Goal: Transaction & Acquisition: Subscribe to service/newsletter

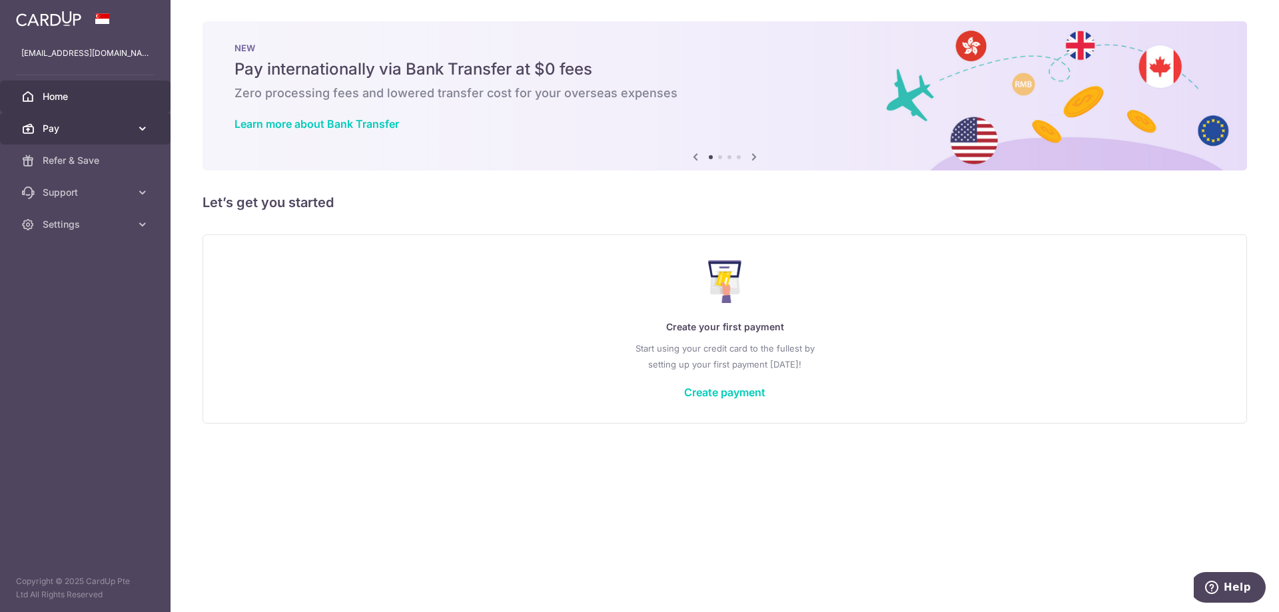
click at [50, 131] on span "Pay" at bounding box center [87, 128] width 88 height 13
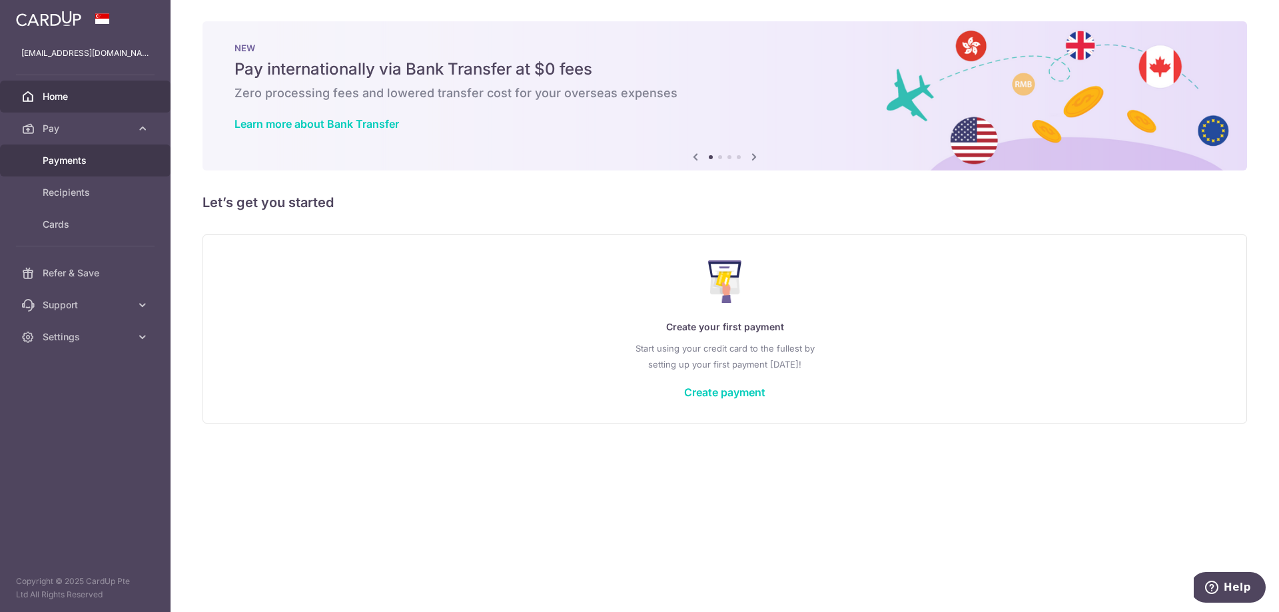
click at [59, 163] on span "Payments" at bounding box center [87, 160] width 88 height 13
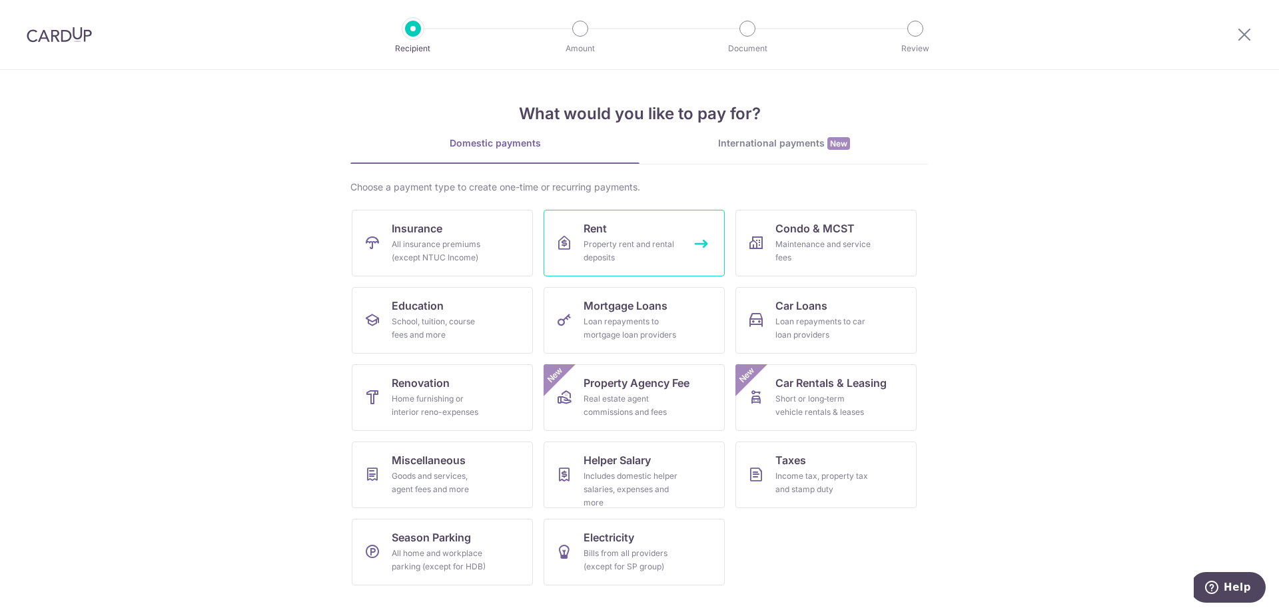
click at [600, 243] on div "Property rent and rental deposits" at bounding box center [632, 251] width 96 height 27
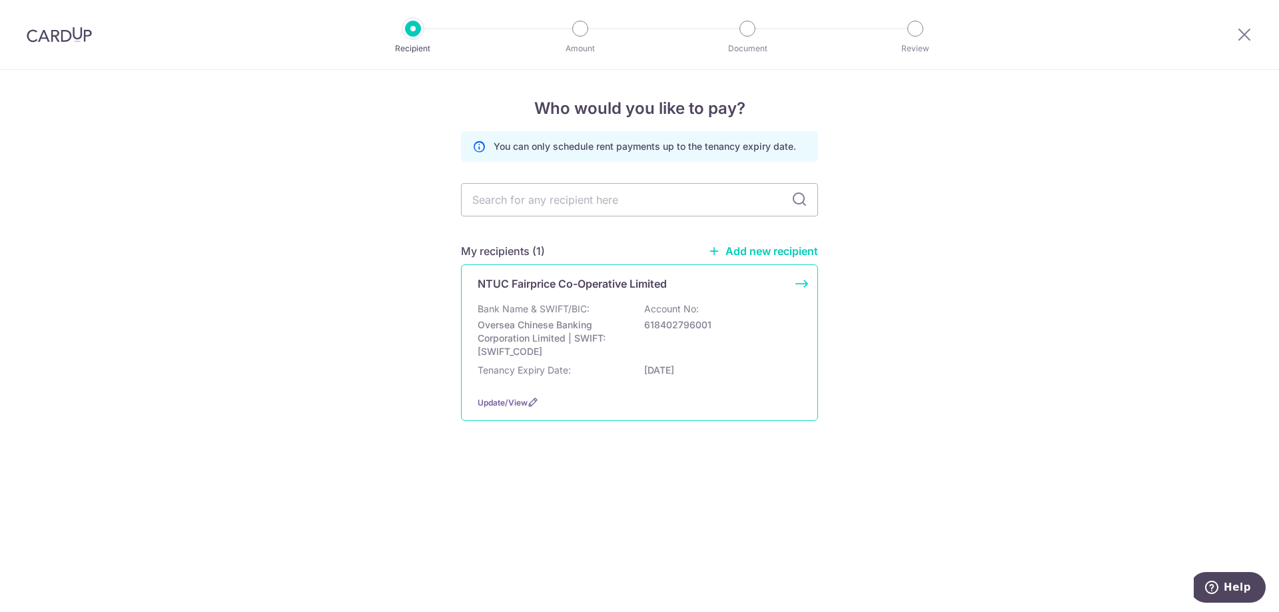
click at [597, 284] on p "NTUC Fairprice Co-Operative Limited" at bounding box center [572, 284] width 189 height 16
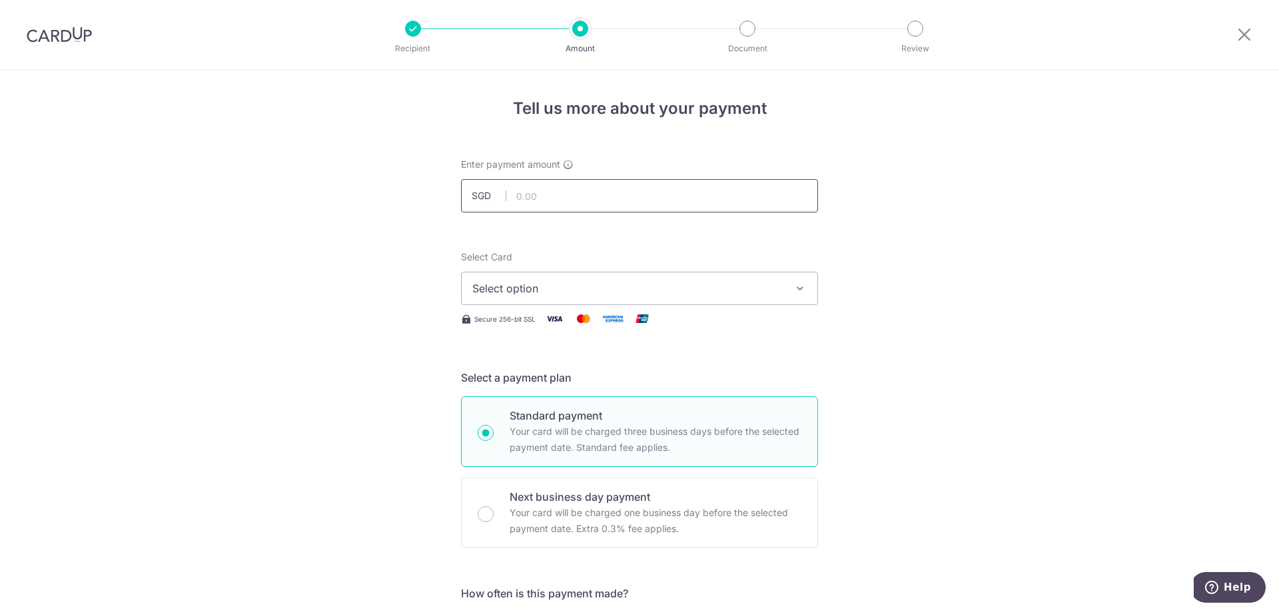
click at [622, 202] on input "text" at bounding box center [639, 195] width 357 height 33
click at [530, 293] on span "Select option" at bounding box center [627, 289] width 310 height 16
drag, startPoint x: 570, startPoint y: 197, endPoint x: 508, endPoint y: 190, distance: 63.0
click at [508, 190] on input "8,661.43" at bounding box center [639, 195] width 357 height 33
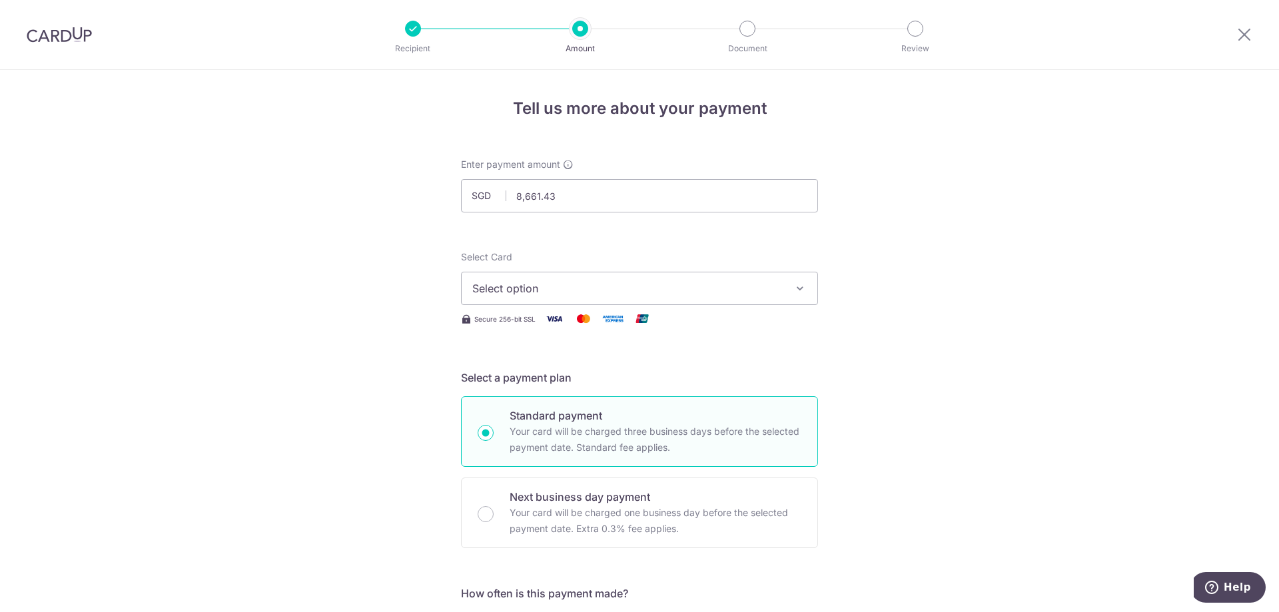
type input "8,661.43"
click at [57, 31] on img at bounding box center [59, 35] width 65 height 16
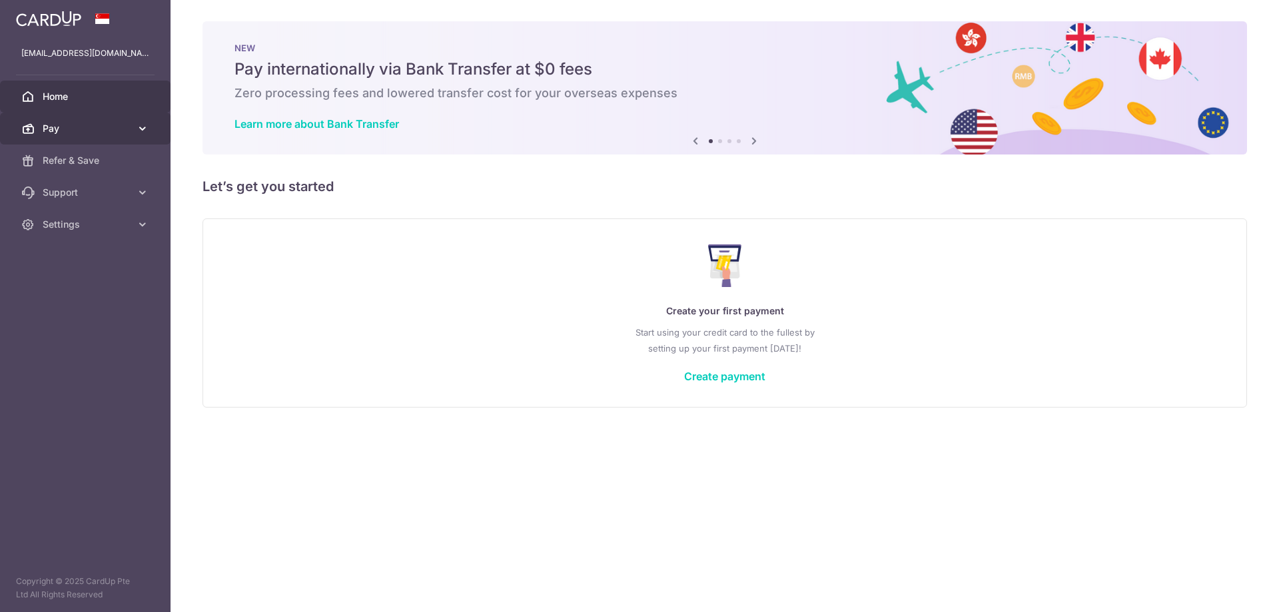
click at [53, 134] on span "Pay" at bounding box center [87, 128] width 88 height 13
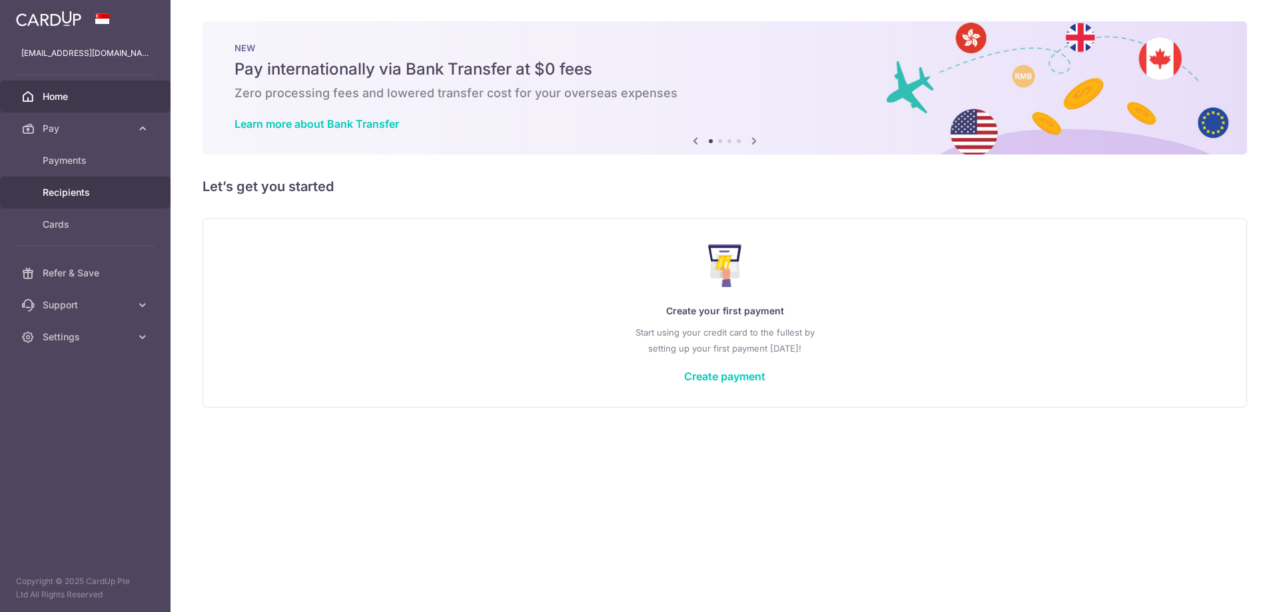
click at [65, 194] on span "Recipients" at bounding box center [87, 192] width 88 height 13
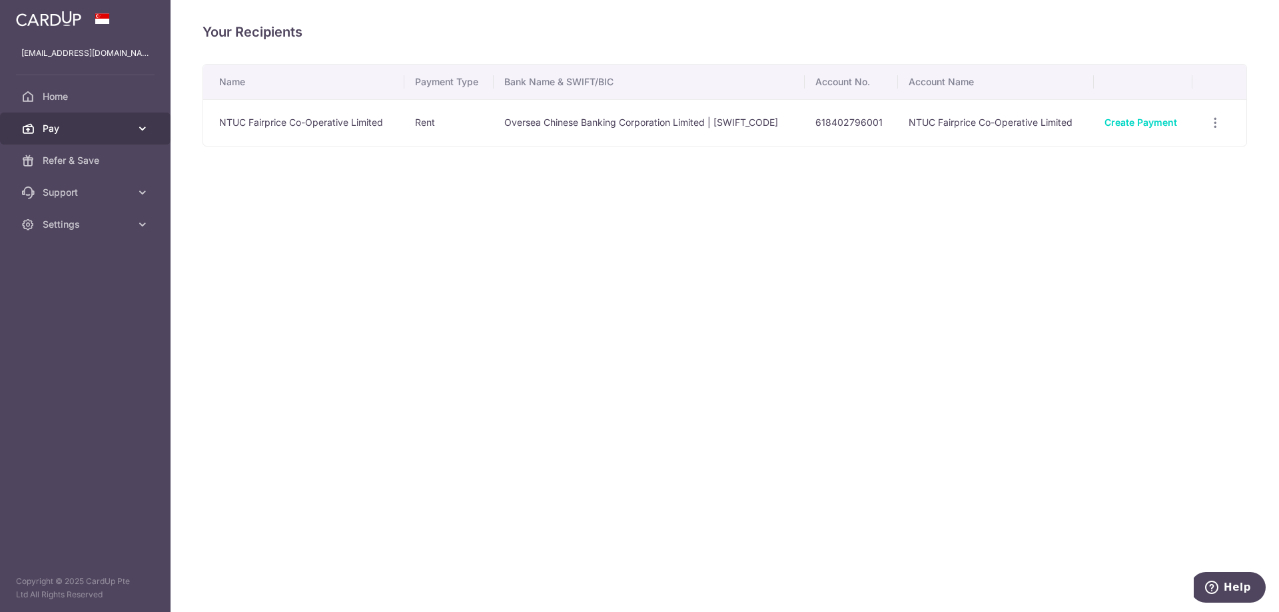
click at [41, 129] on link "Pay" at bounding box center [85, 129] width 171 height 32
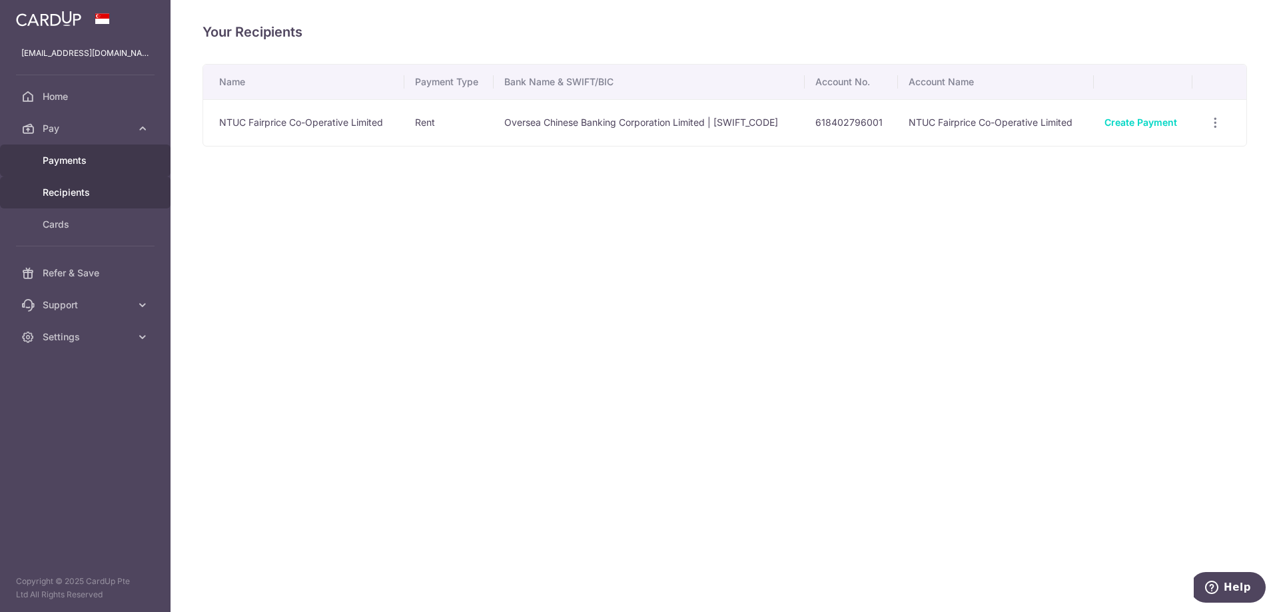
click at [55, 161] on span "Payments" at bounding box center [87, 160] width 88 height 13
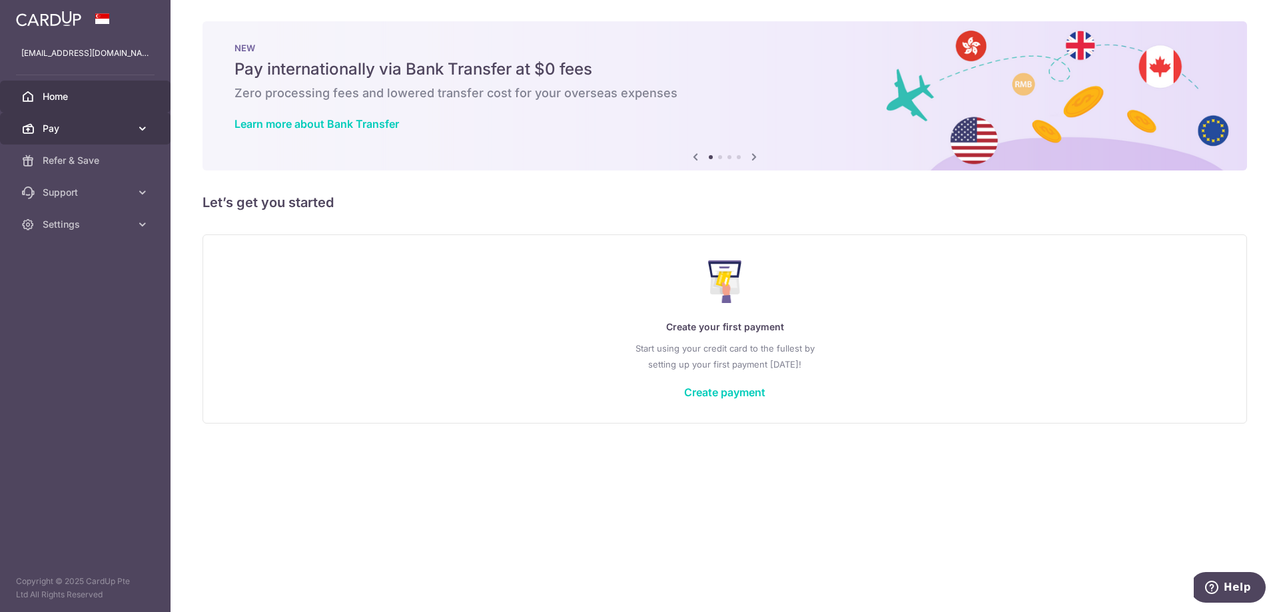
click at [49, 134] on span "Pay" at bounding box center [87, 128] width 88 height 13
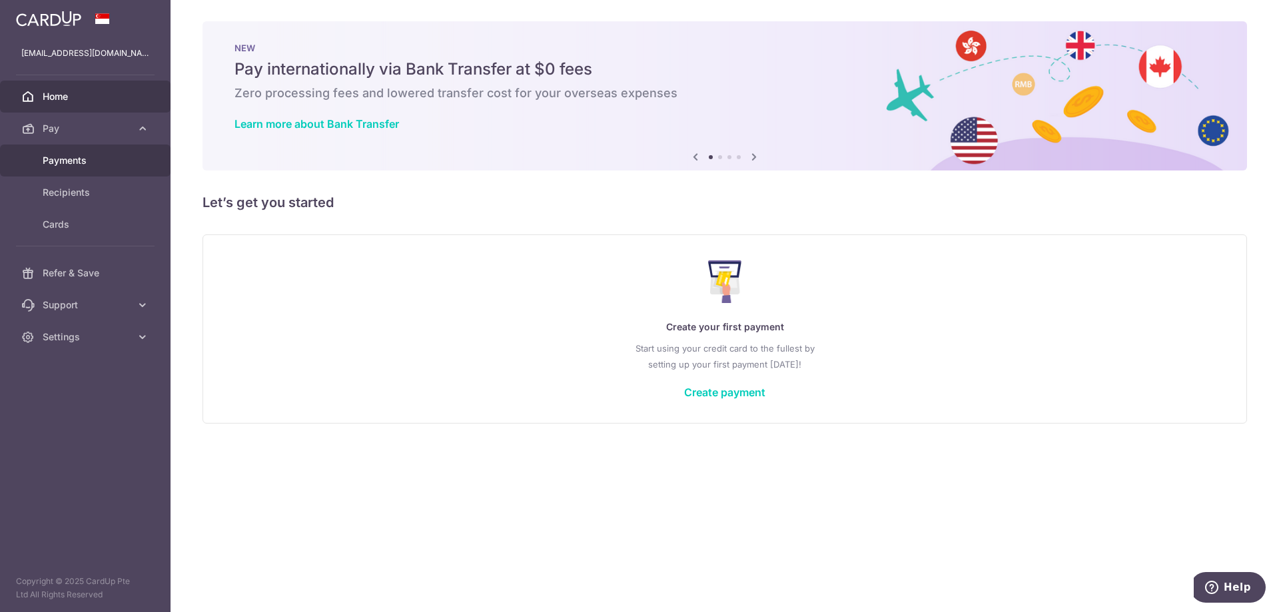
click at [61, 165] on span "Payments" at bounding box center [87, 160] width 88 height 13
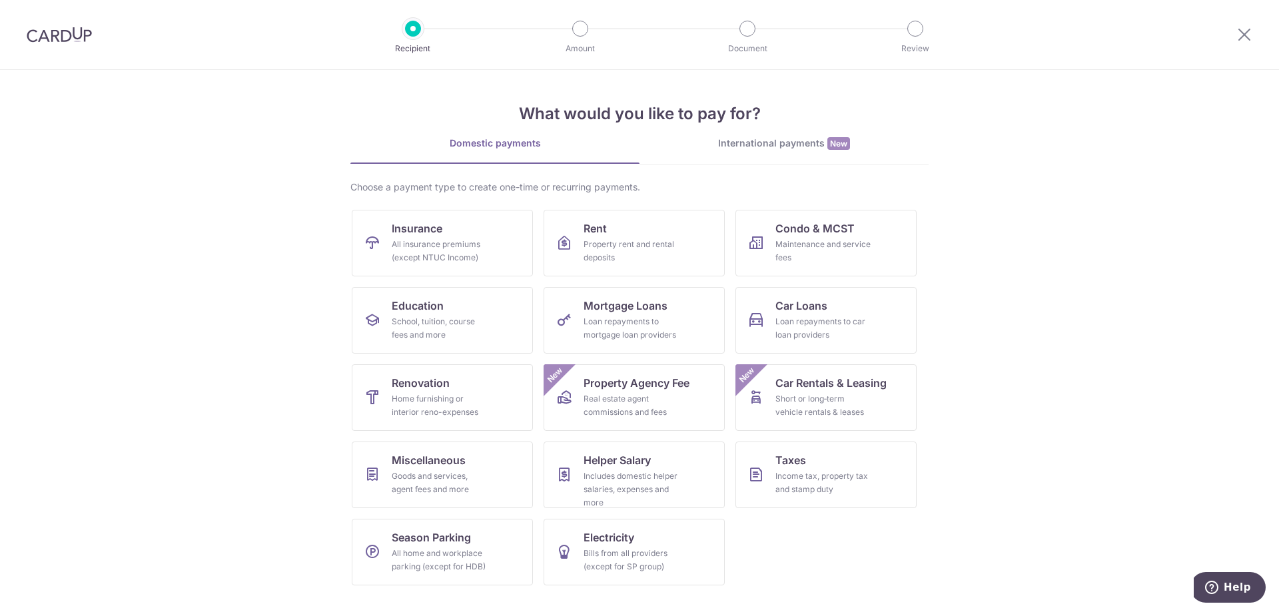
click at [69, 38] on img at bounding box center [59, 35] width 65 height 16
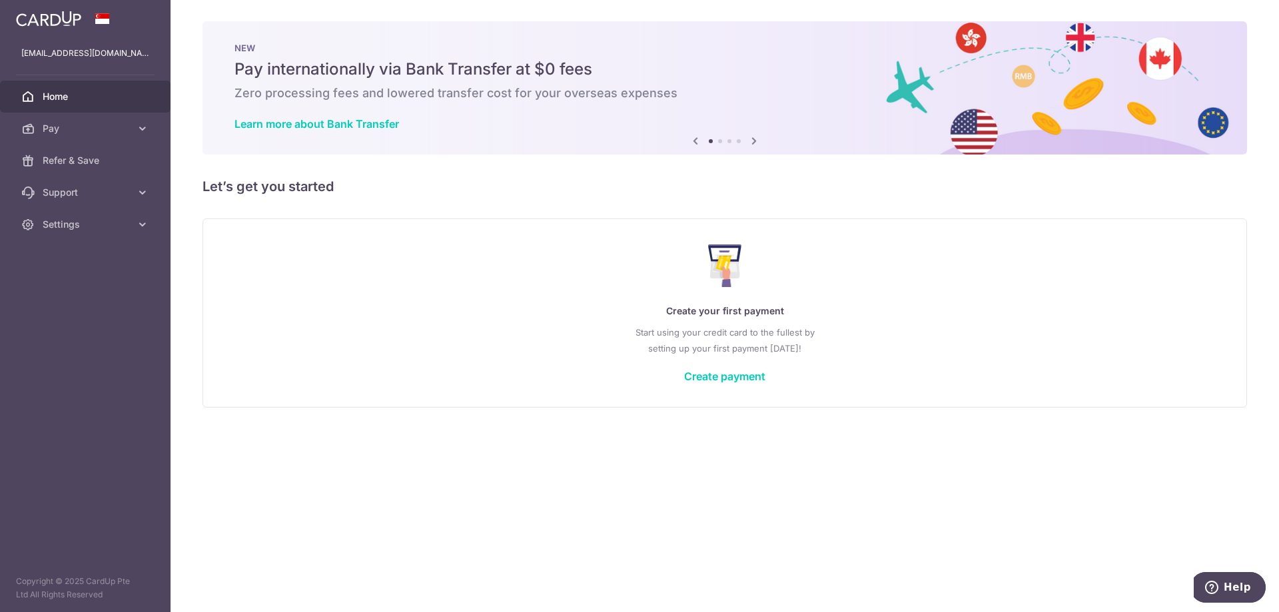
click at [756, 138] on icon at bounding box center [754, 141] width 16 height 17
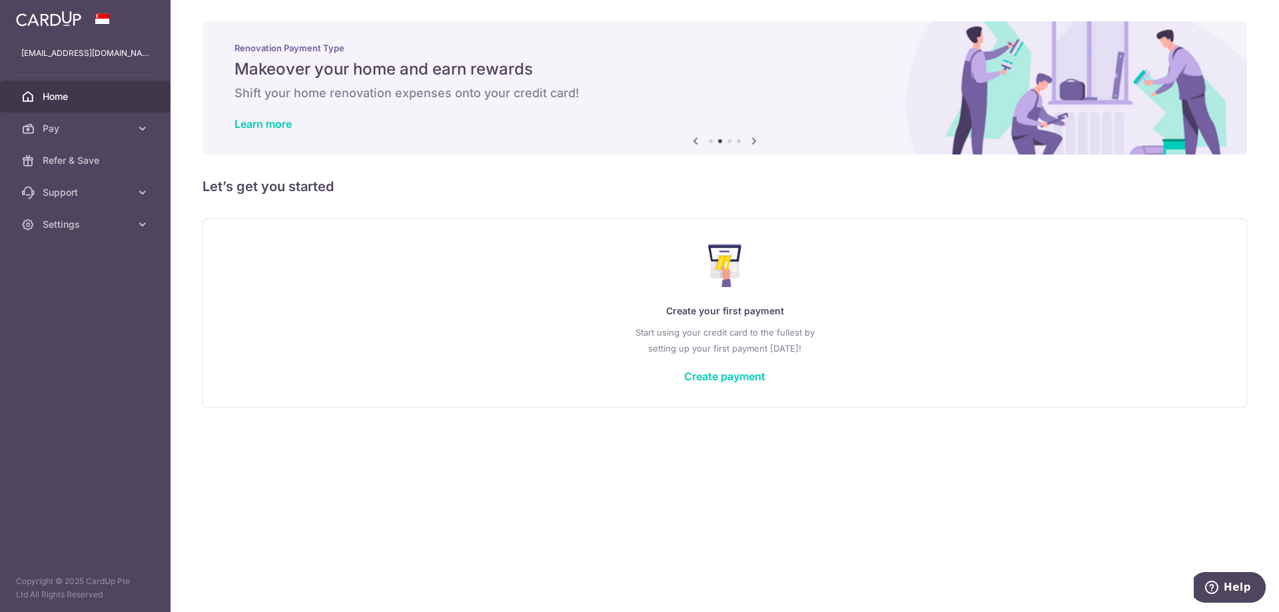
click at [756, 138] on icon at bounding box center [754, 141] width 16 height 17
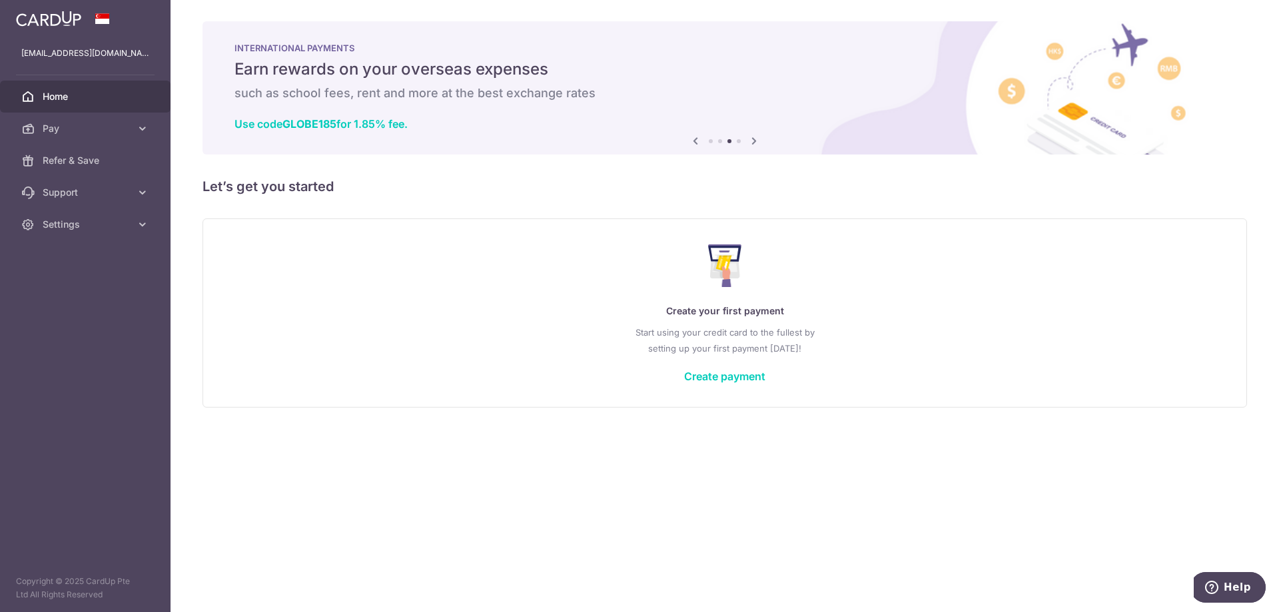
click at [756, 138] on icon at bounding box center [754, 141] width 16 height 17
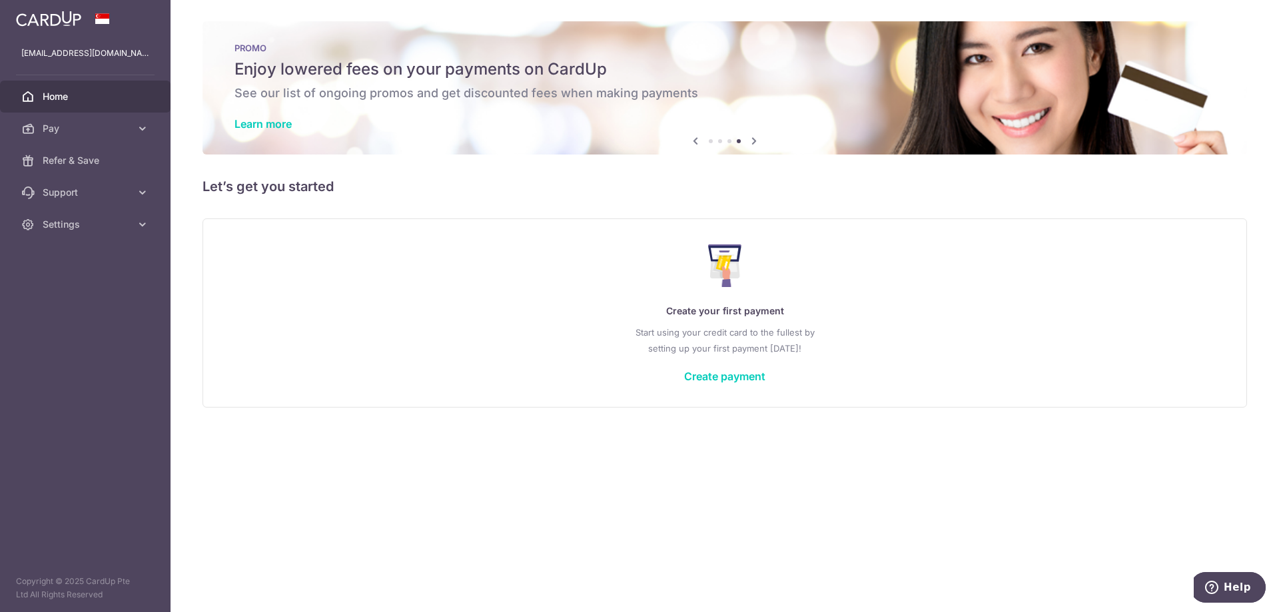
click at [756, 138] on icon at bounding box center [754, 141] width 16 height 17
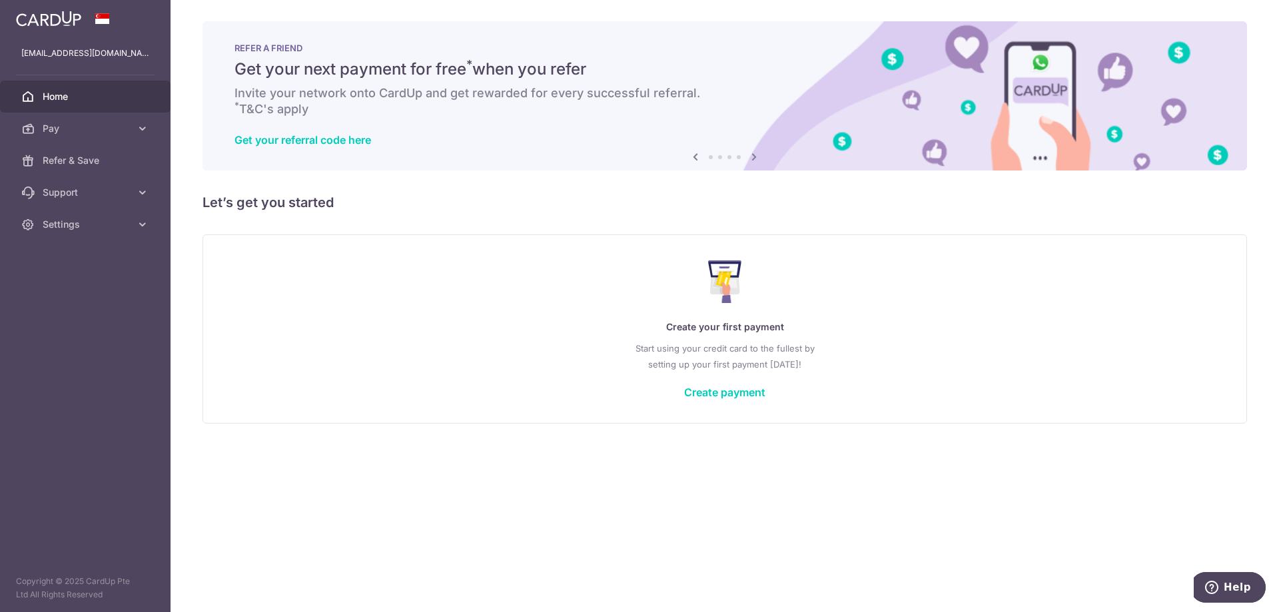
click at [754, 158] on icon at bounding box center [754, 157] width 16 height 17
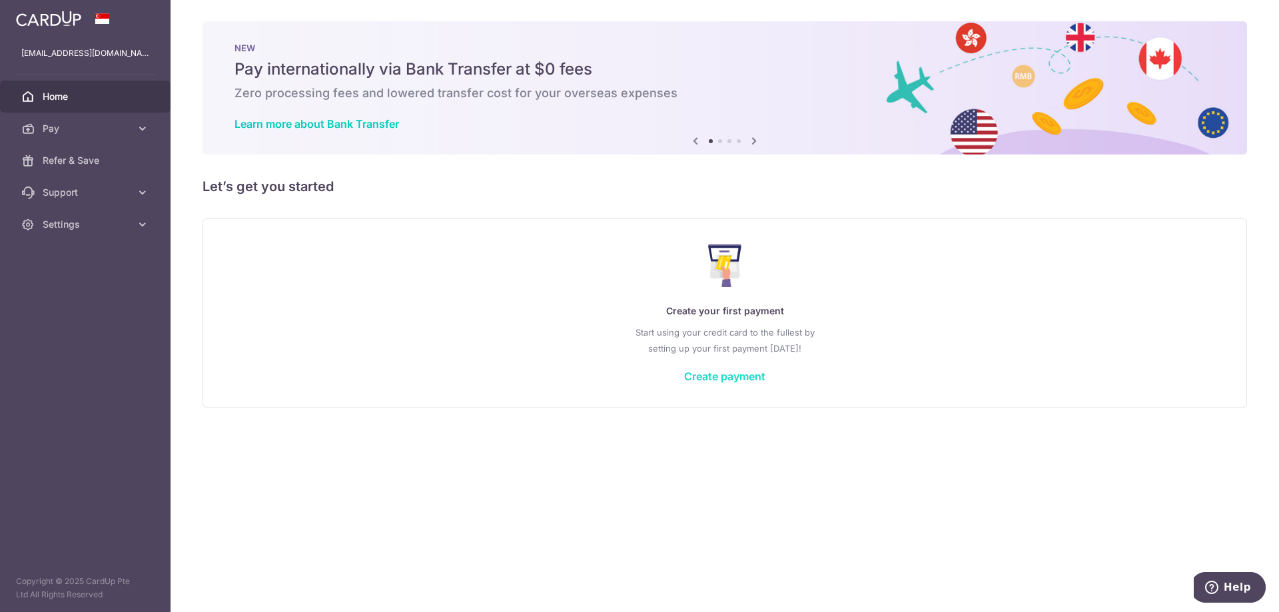
click at [724, 378] on link "Create payment" at bounding box center [724, 376] width 81 height 13
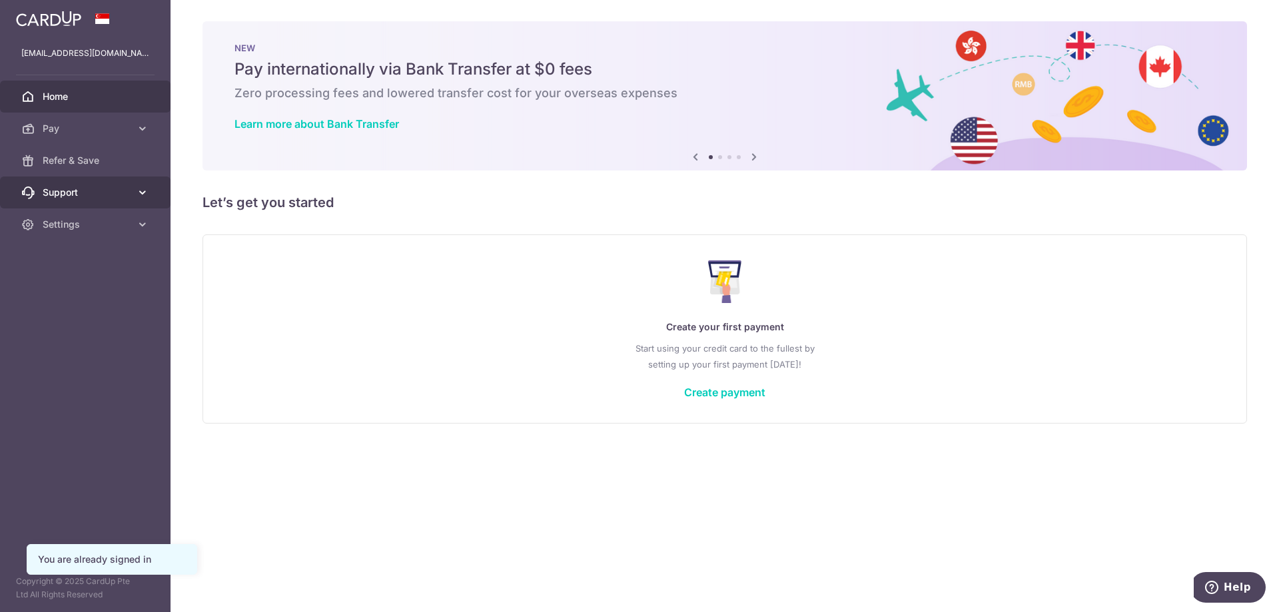
click at [69, 191] on span "Support" at bounding box center [87, 192] width 88 height 13
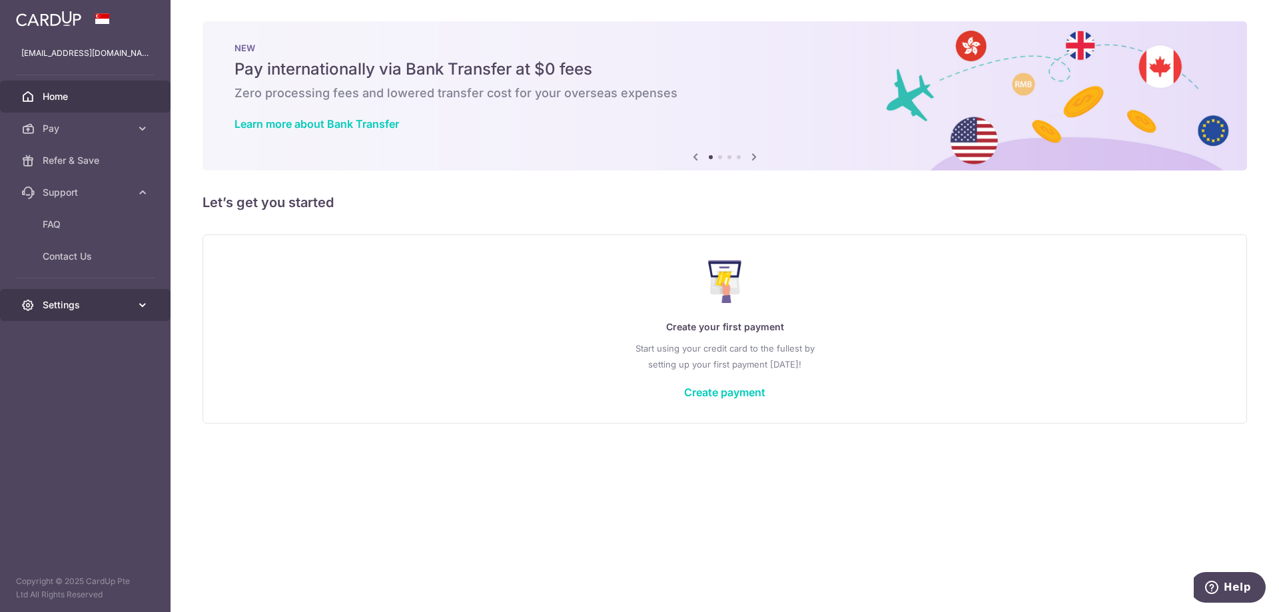
click at [61, 306] on span "Settings" at bounding box center [87, 304] width 88 height 13
click at [65, 338] on span "Account" at bounding box center [87, 336] width 88 height 13
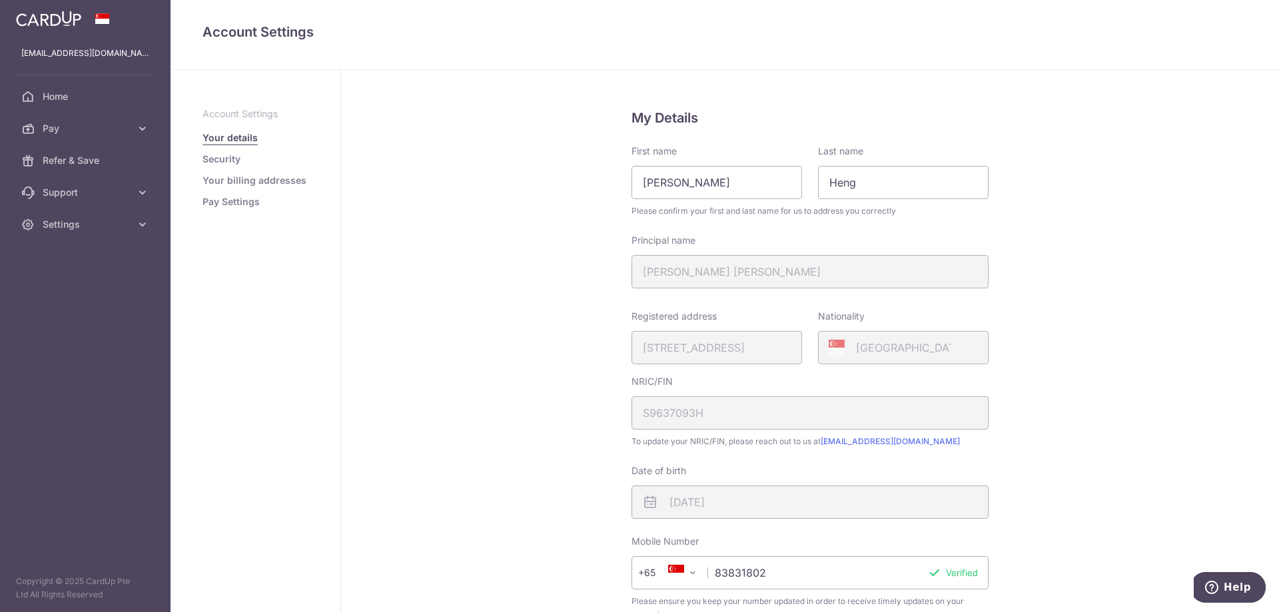
scroll to position [200, 0]
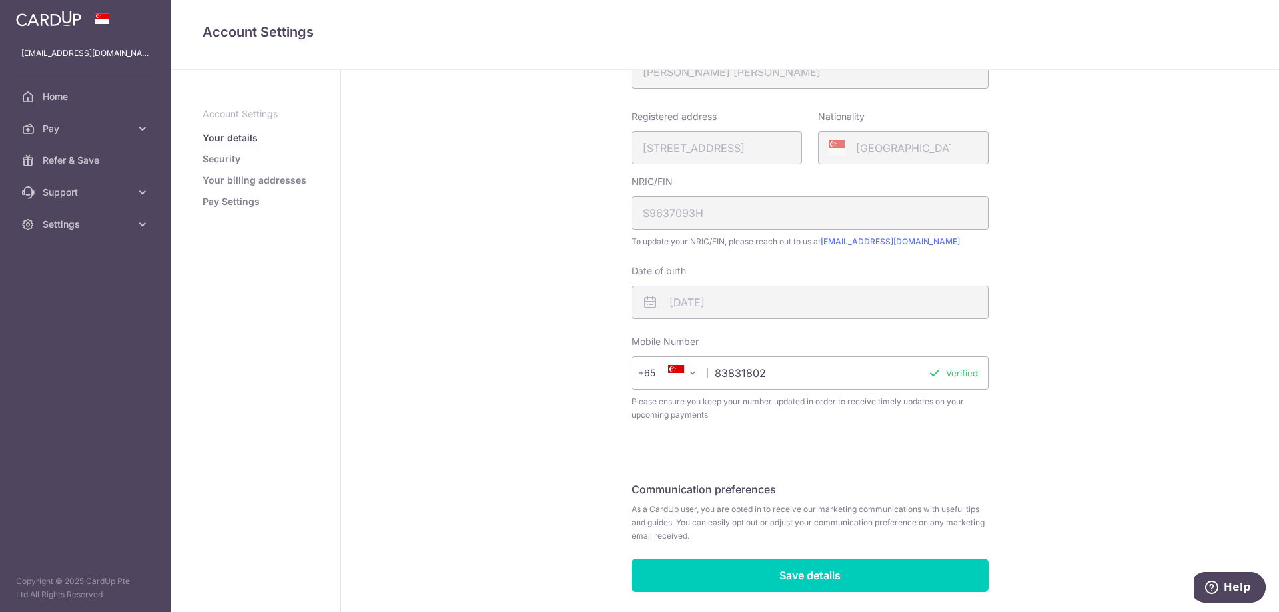
click at [241, 203] on link "Pay Settings" at bounding box center [231, 201] width 57 height 13
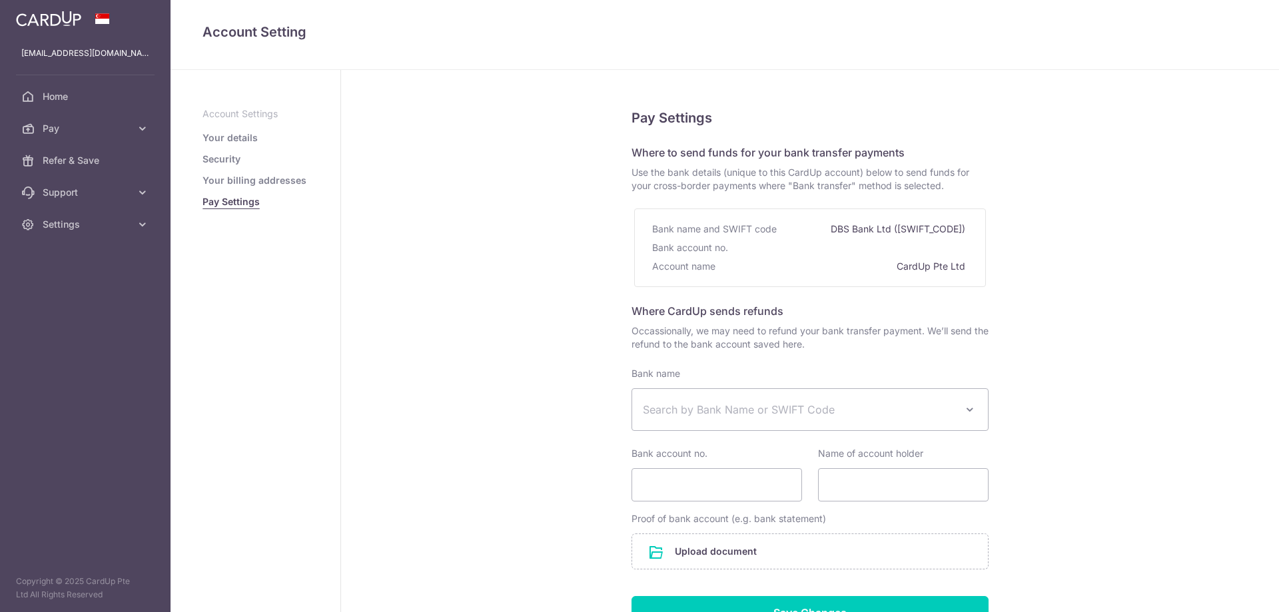
select select
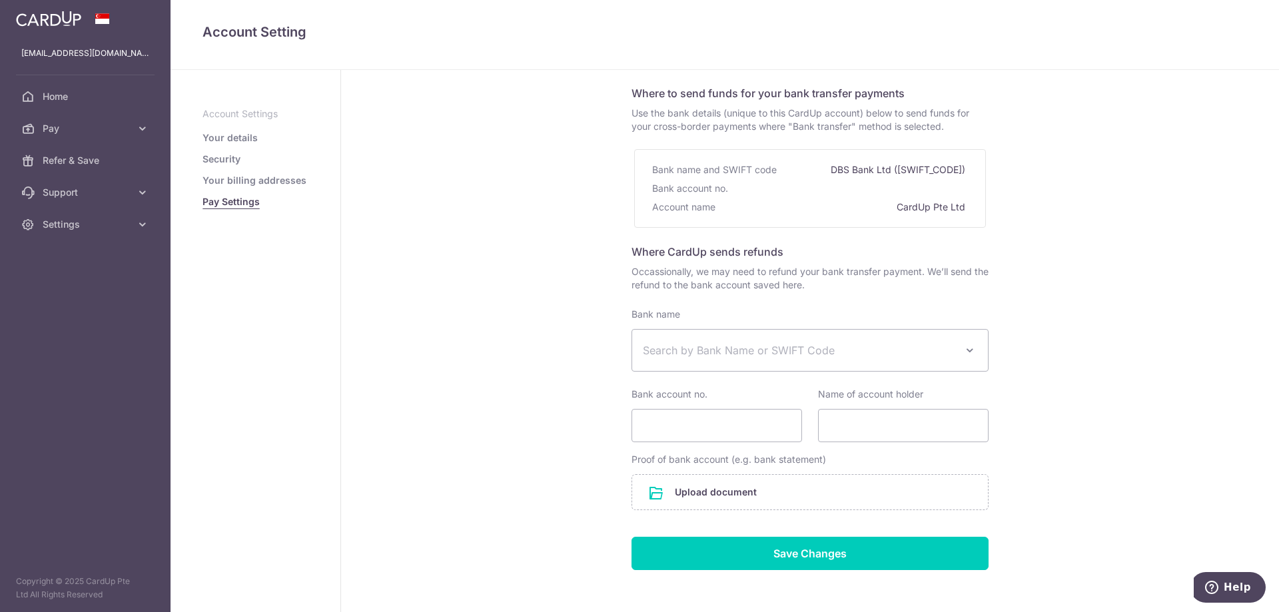
scroll to position [117, 0]
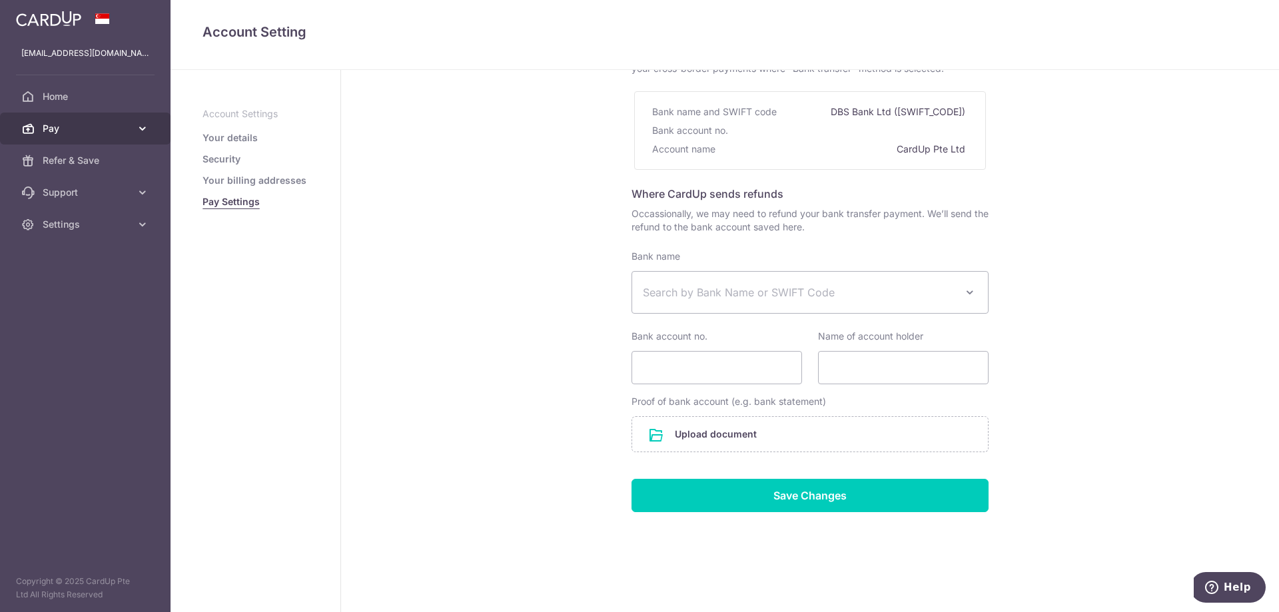
click at [54, 133] on span "Pay" at bounding box center [87, 128] width 88 height 13
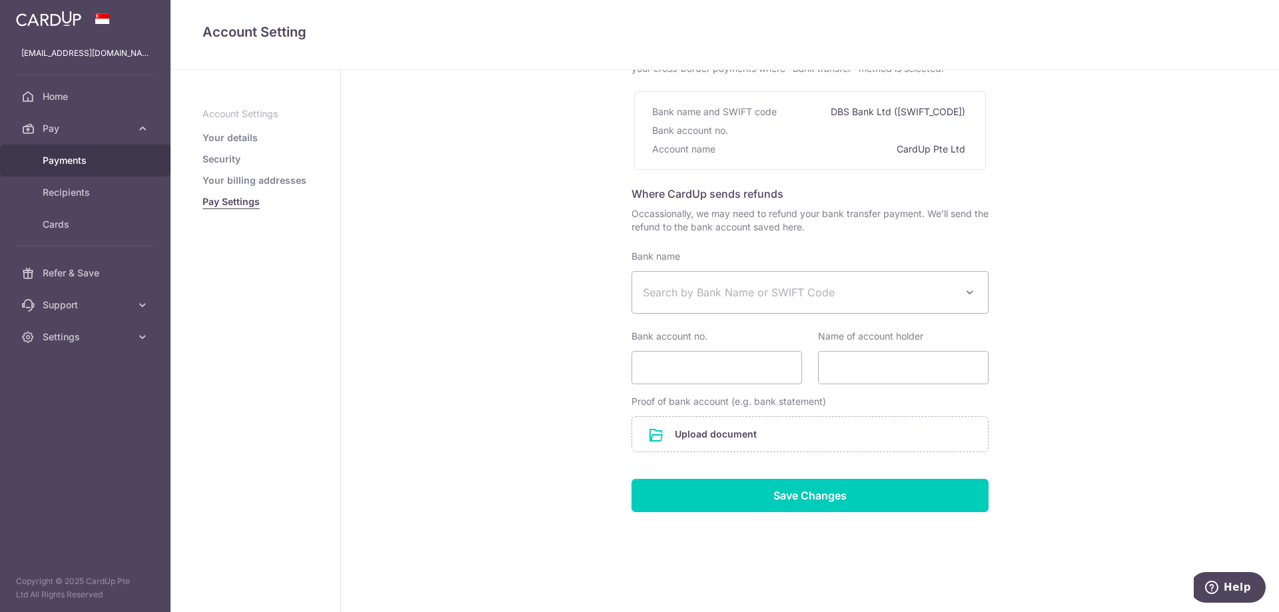
click at [63, 165] on span "Payments" at bounding box center [87, 160] width 88 height 13
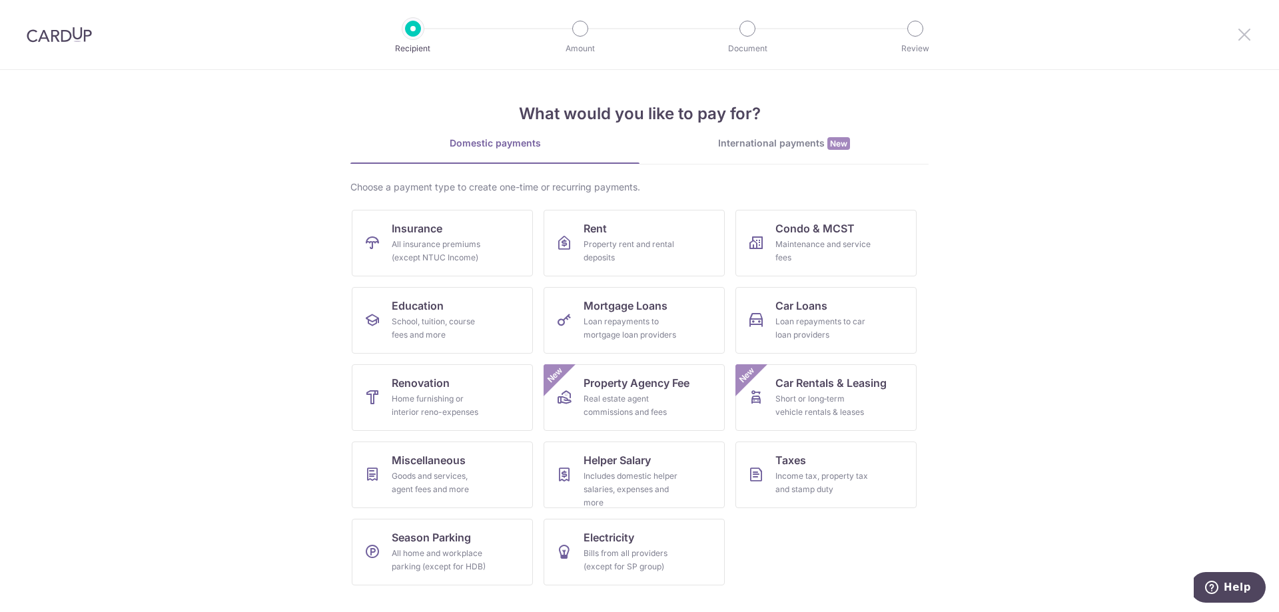
click at [1250, 35] on icon at bounding box center [1245, 34] width 16 height 17
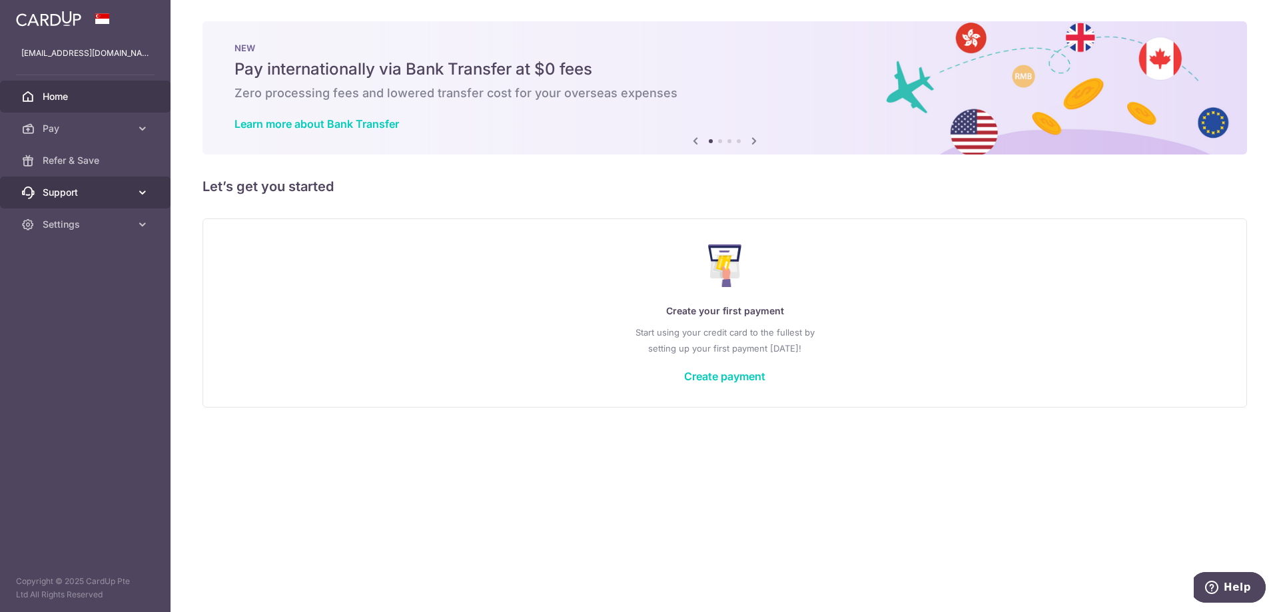
click at [55, 189] on span "Support" at bounding box center [87, 192] width 88 height 13
click at [50, 227] on span "FAQ" at bounding box center [87, 224] width 88 height 13
click at [140, 304] on icon at bounding box center [142, 304] width 13 height 13
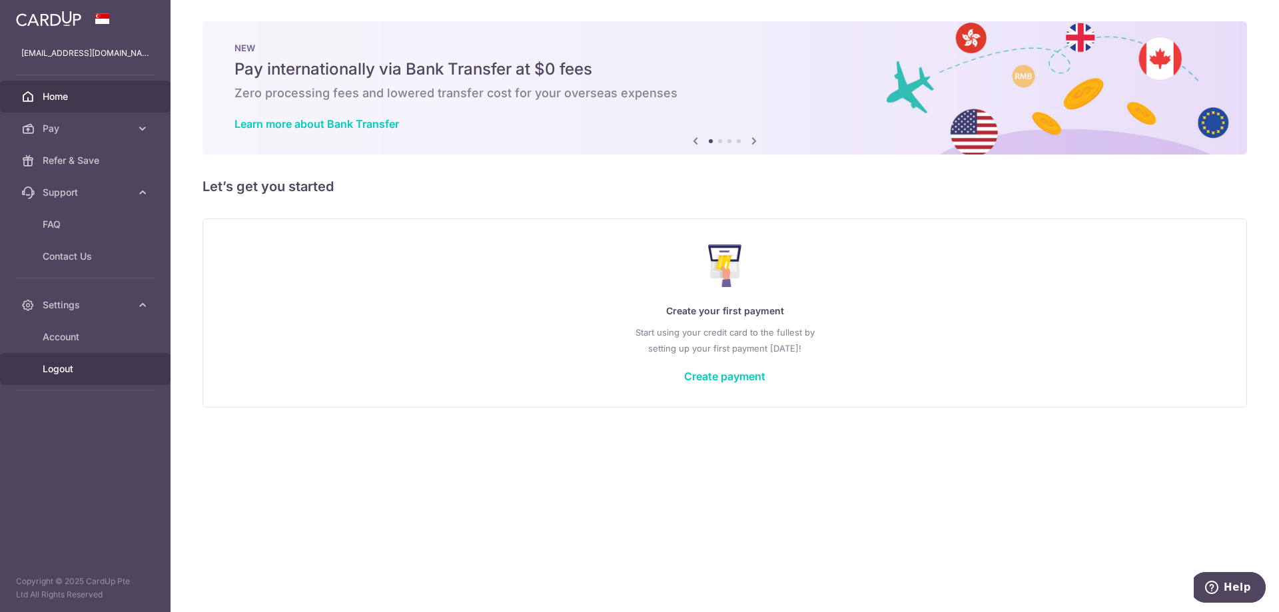
click at [61, 366] on span "Logout" at bounding box center [87, 368] width 88 height 13
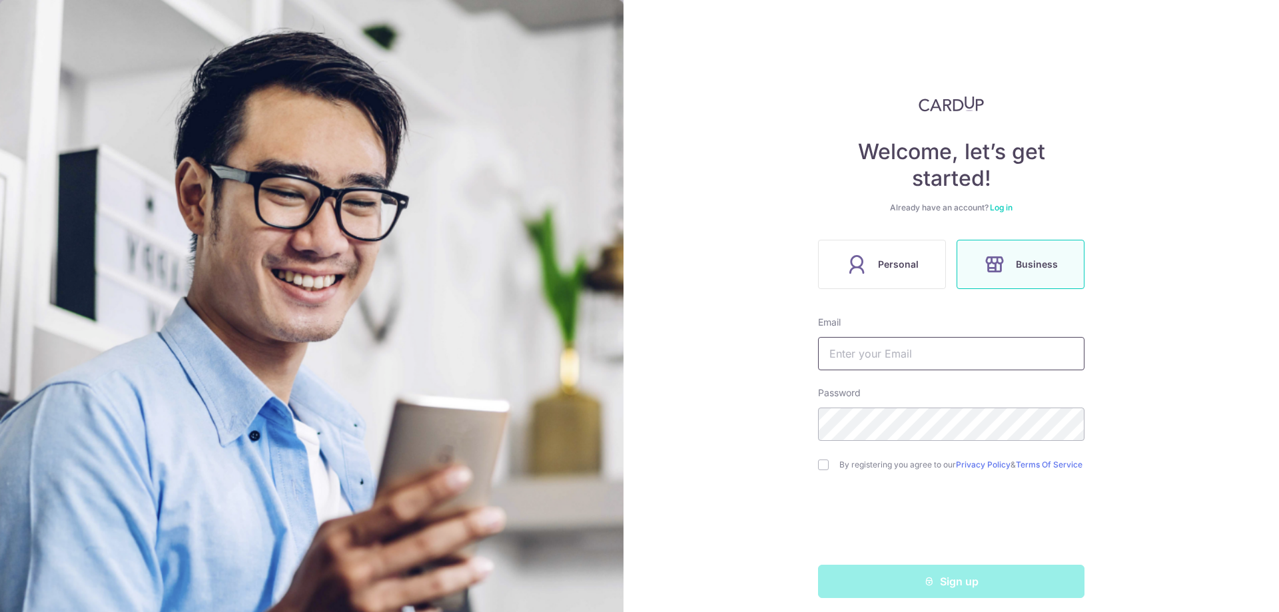
click at [905, 347] on input "text" at bounding box center [951, 353] width 267 height 33
type input "unokorea123@gmail.com"
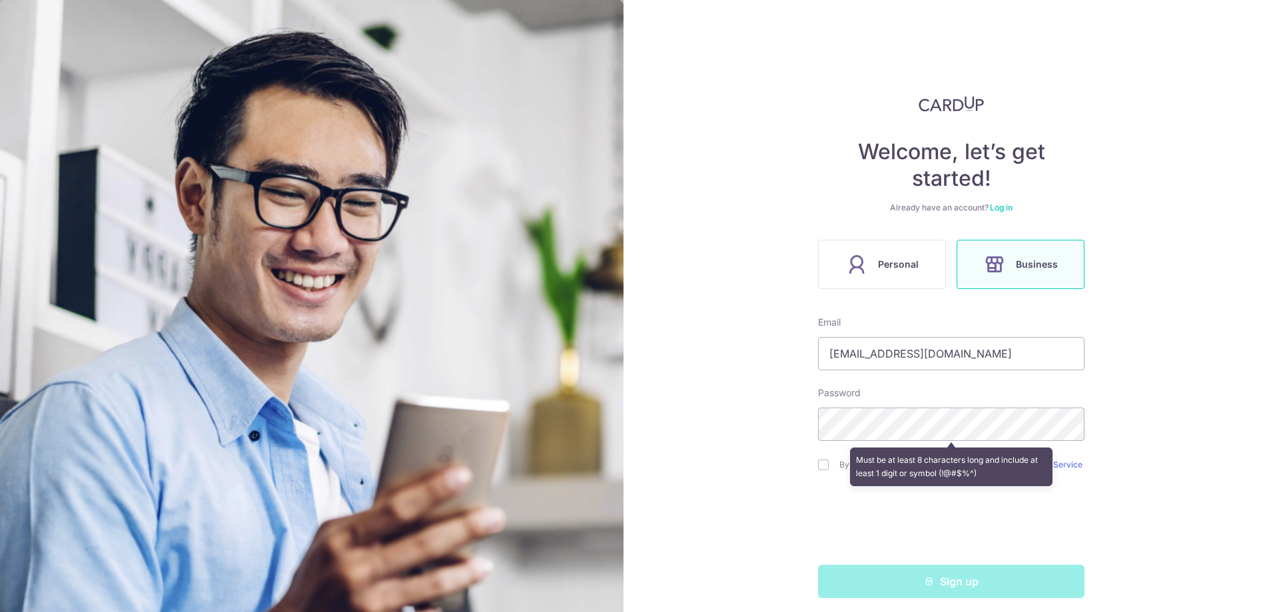
click at [1151, 272] on div "Welcome, let’s get started! Already have an account? Log in Personal Business E…" at bounding box center [952, 306] width 656 height 612
click at [1105, 357] on div "Welcome, let’s get started! Already have an account? Log in Personal Business E…" at bounding box center [952, 306] width 656 height 612
click at [768, 516] on div "Welcome, let’s get started! Already have an account? Log in Personal Business E…" at bounding box center [952, 306] width 656 height 612
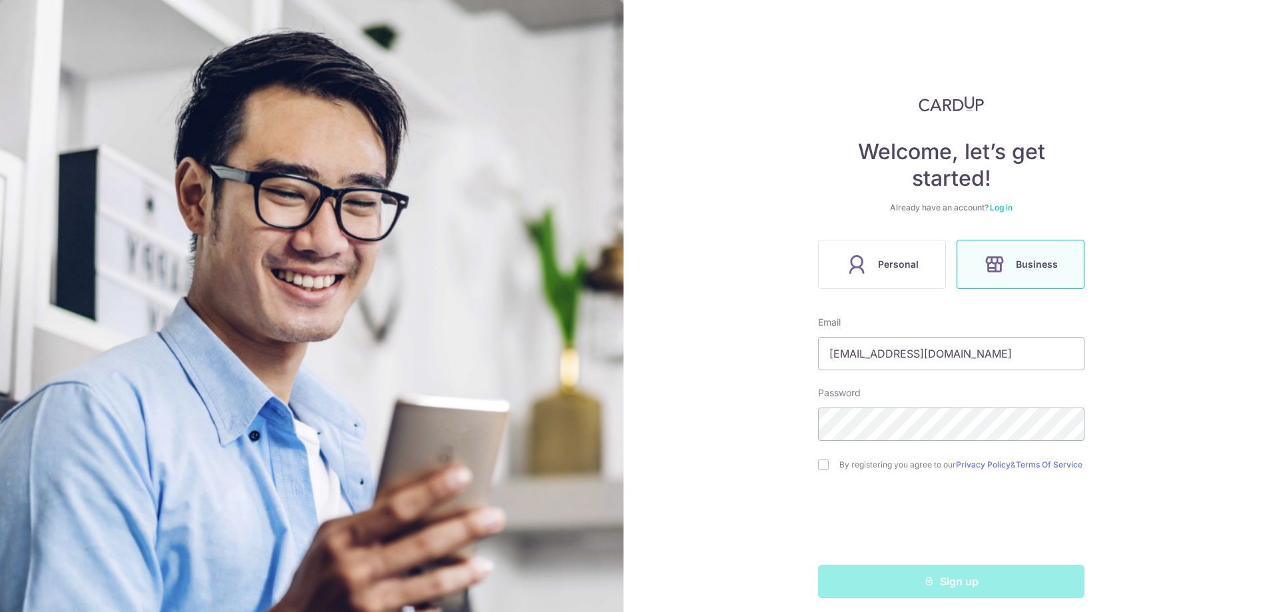
click at [825, 473] on div "By registering you agree to our Privacy Policy & Terms Of Service" at bounding box center [951, 465] width 267 height 16
click at [820, 468] on input "checkbox" at bounding box center [823, 465] width 11 height 11
checkbox input "true"
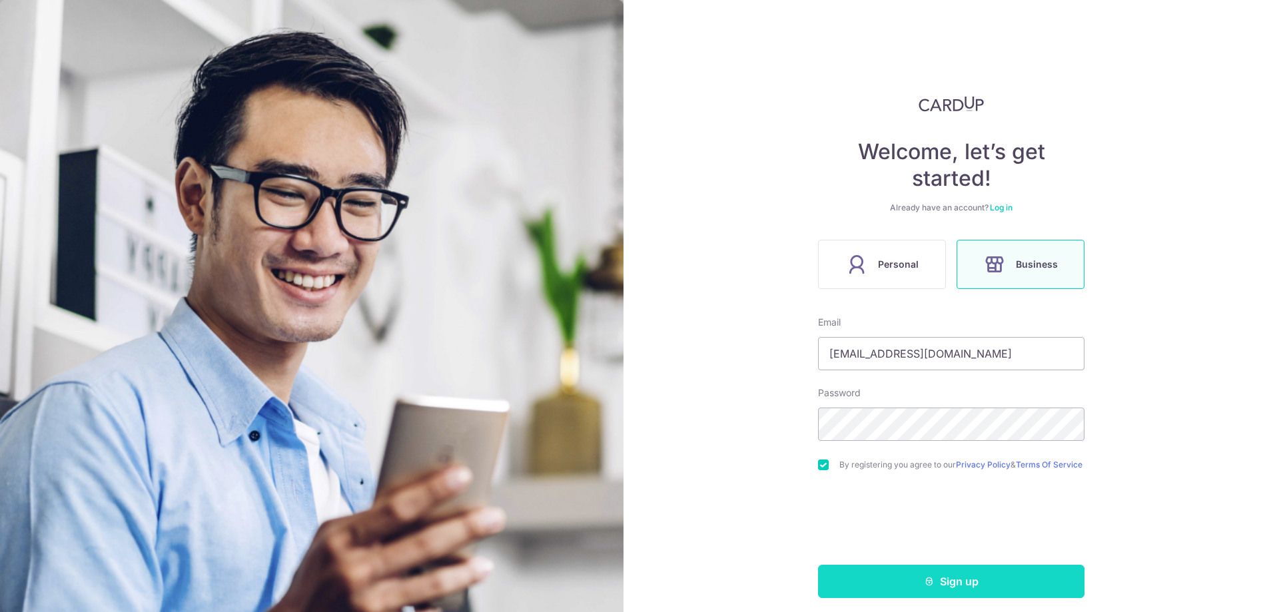
click at [951, 592] on button "Sign up" at bounding box center [951, 581] width 267 height 33
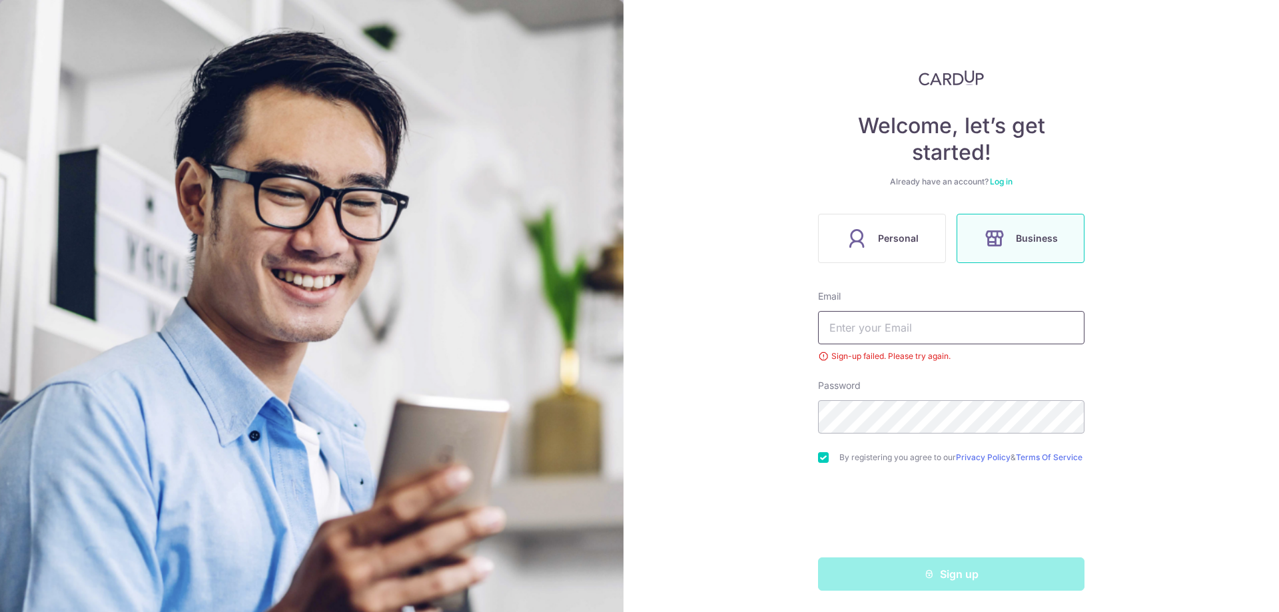
click at [899, 323] on input "text" at bounding box center [951, 327] width 267 height 33
type input "ginoint123@gmail.com"
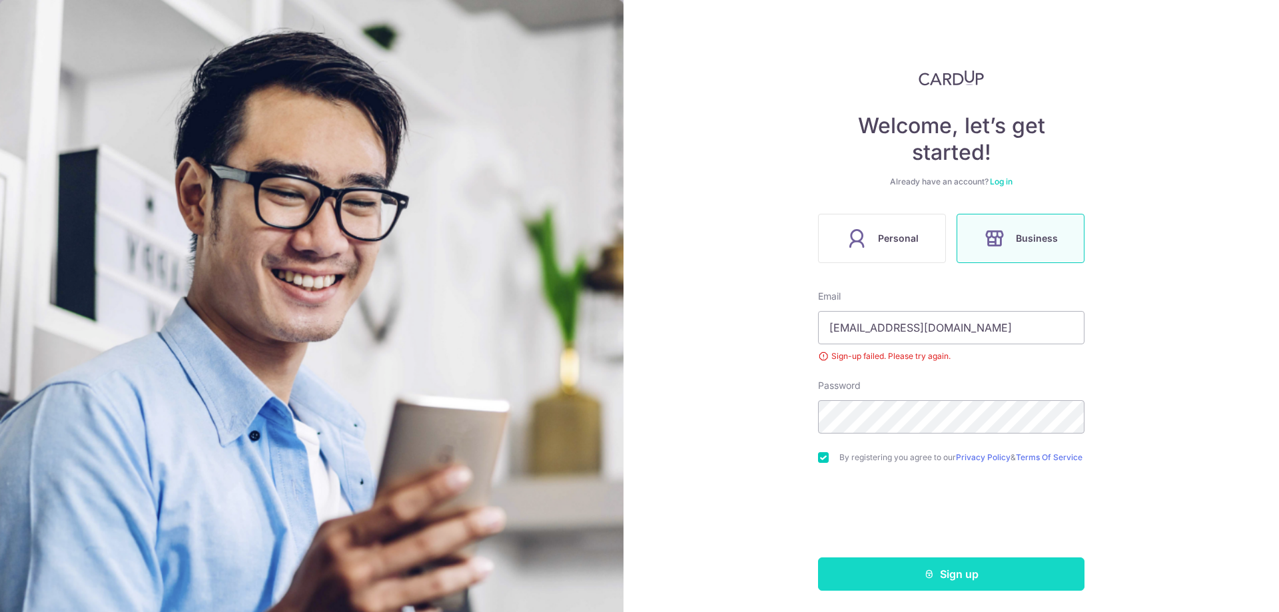
click at [939, 575] on button "Sign up" at bounding box center [951, 574] width 267 height 33
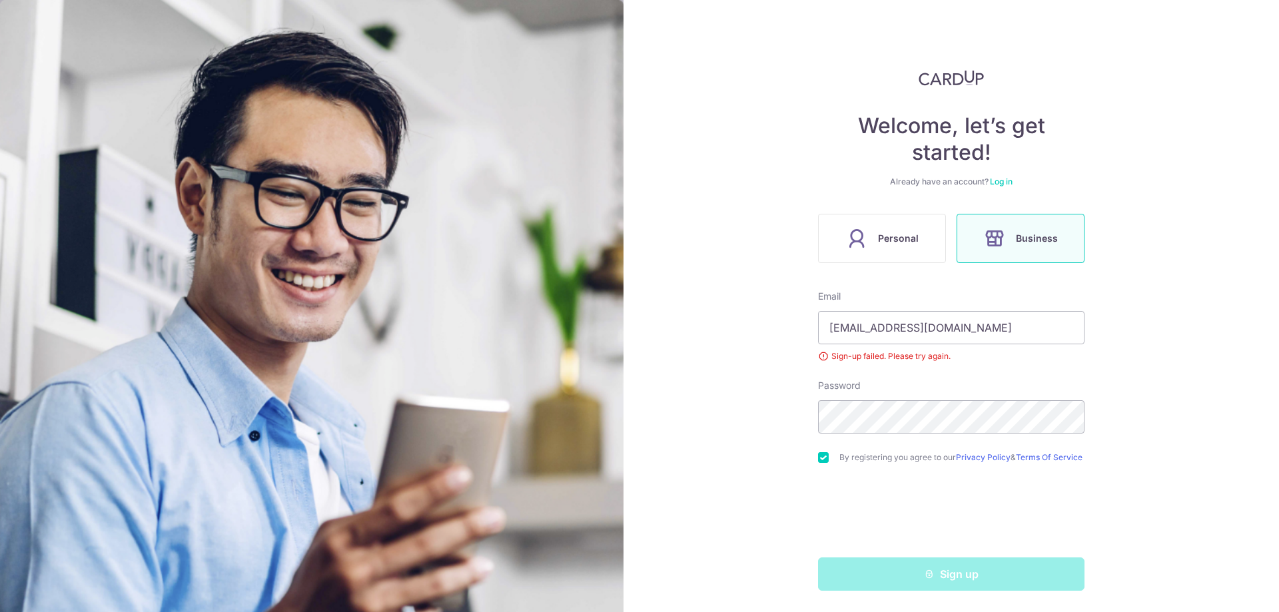
click at [939, 575] on div "Sign up" at bounding box center [951, 574] width 283 height 33
